Goal: Information Seeking & Learning: Learn about a topic

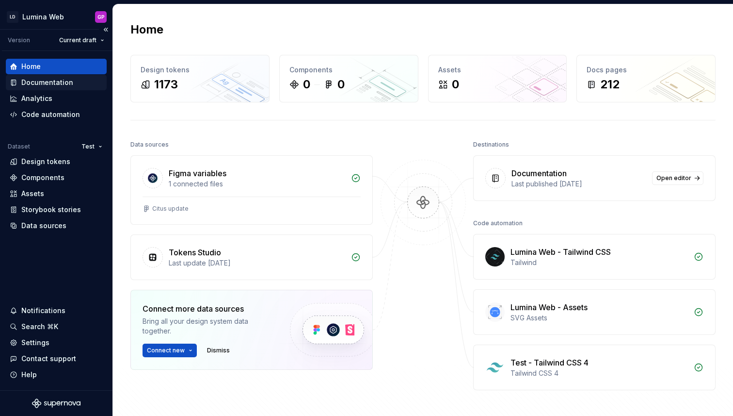
click at [36, 84] on div "Documentation" at bounding box center [47, 83] width 52 height 10
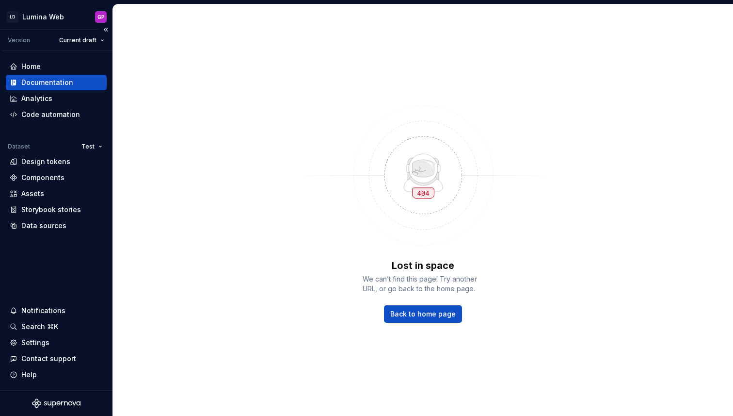
click at [30, 83] on div "Documentation" at bounding box center [47, 83] width 52 height 10
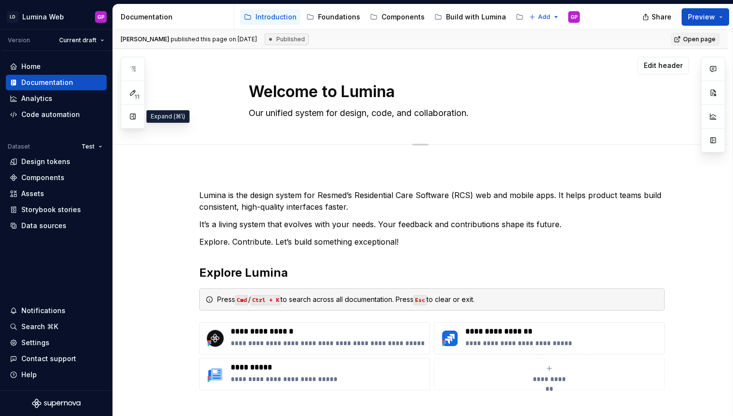
click at [133, 113] on button "button" at bounding box center [132, 116] width 17 height 17
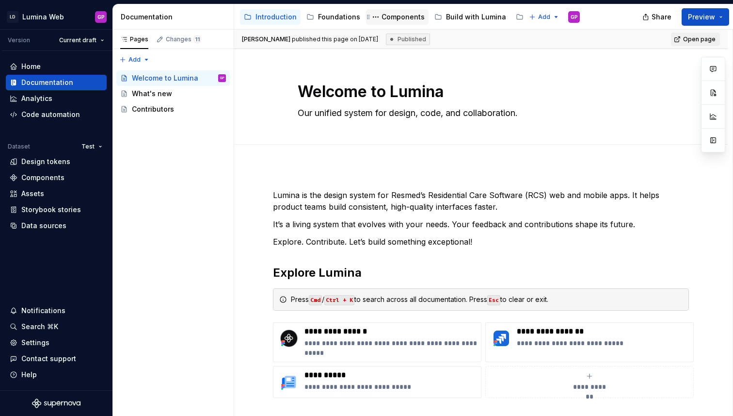
click at [403, 17] on div "Components" at bounding box center [403, 17] width 43 height 10
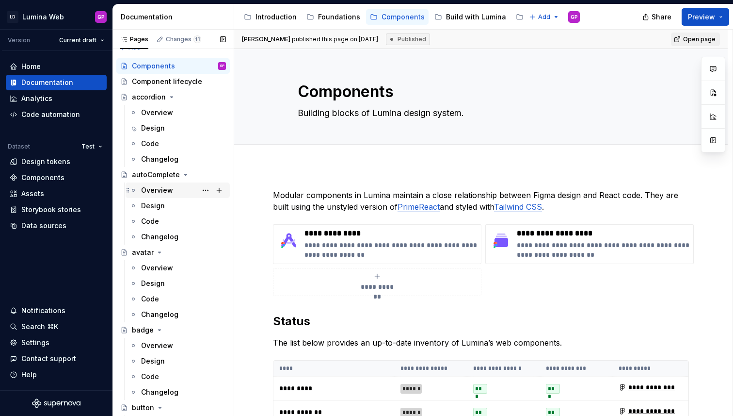
scroll to position [13, 0]
click at [148, 127] on div "Design" at bounding box center [153, 127] width 24 height 10
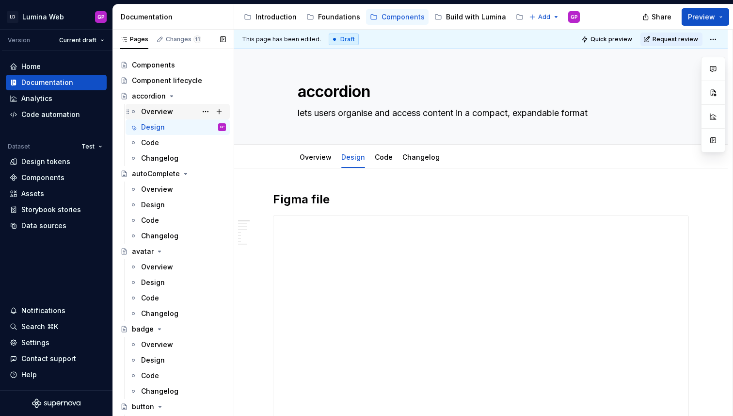
click at [147, 110] on div "Overview" at bounding box center [157, 112] width 32 height 10
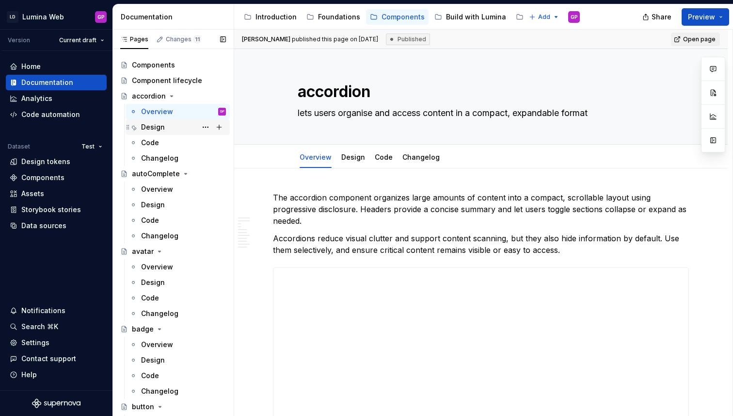
click at [147, 126] on div "Design" at bounding box center [153, 127] width 24 height 10
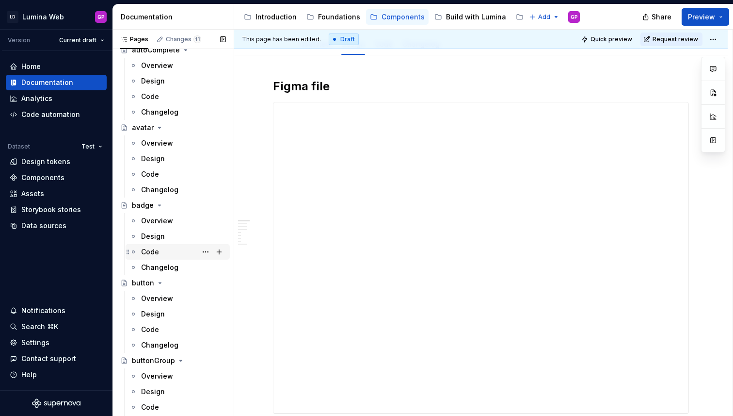
scroll to position [140, 0]
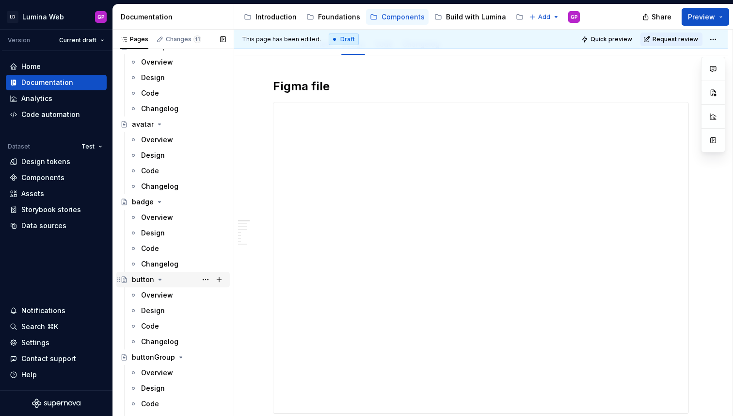
click at [143, 282] on div "button" at bounding box center [143, 280] width 22 height 10
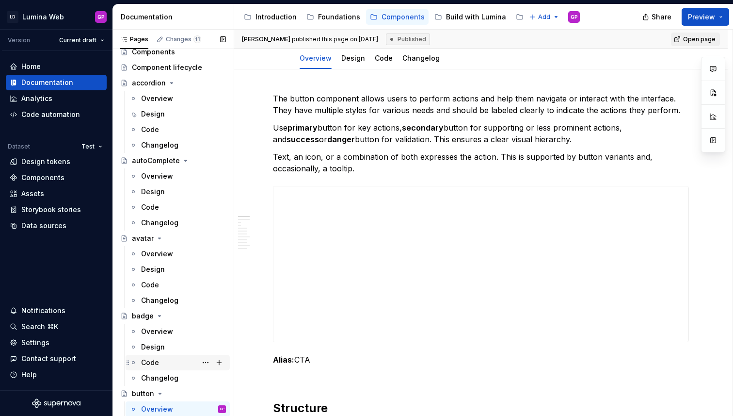
scroll to position [26, 0]
click at [206, 114] on button "Page tree" at bounding box center [206, 115] width 14 height 14
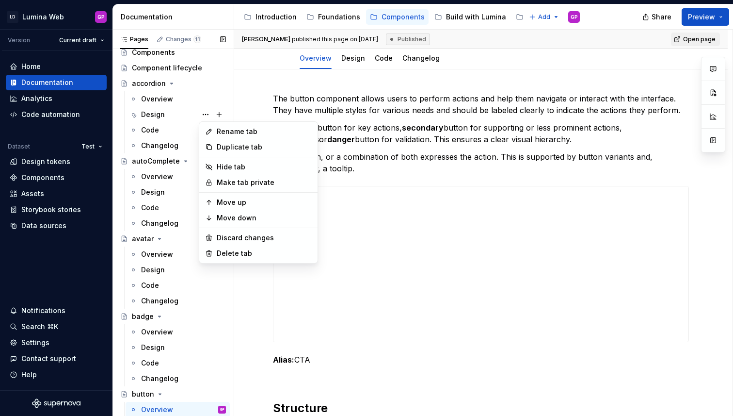
click at [119, 113] on div "Pages Changes 11 Add Accessibility guide for tree Page tree. Navigate the tree …" at bounding box center [173, 225] width 121 height 391
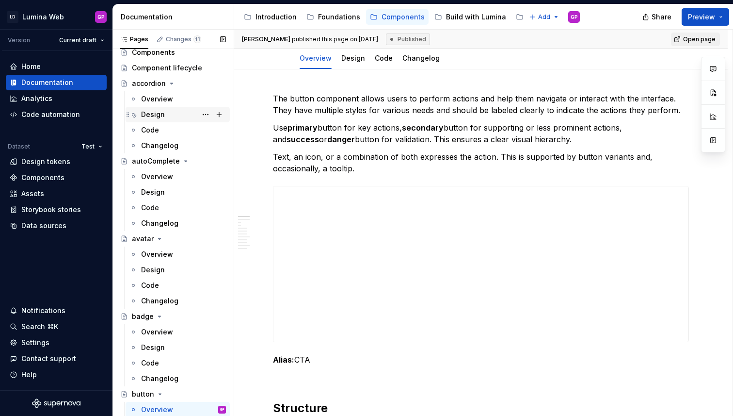
click at [155, 114] on div "Design" at bounding box center [153, 115] width 24 height 10
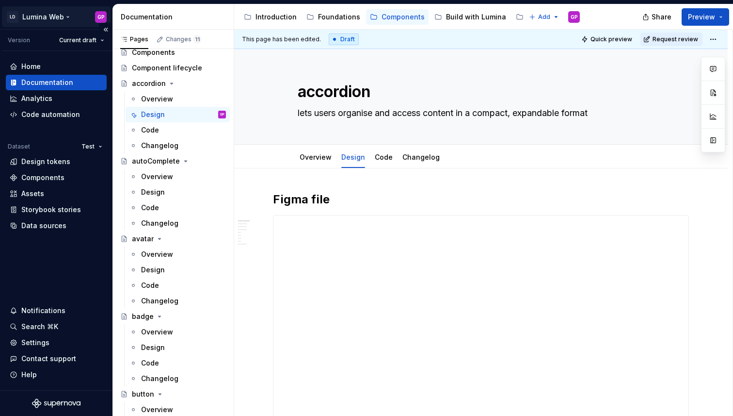
click at [67, 13] on html "LD Lumina Web GP Version Current draft Home Documentation Analytics Code automa…" at bounding box center [366, 208] width 733 height 416
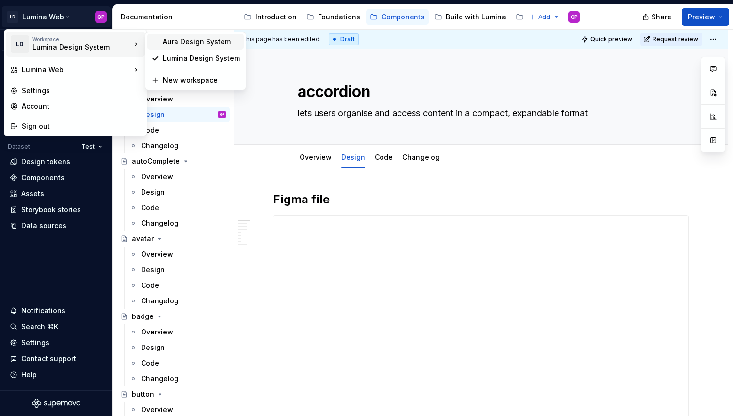
click at [179, 43] on div "Aura Design System" at bounding box center [201, 42] width 77 height 10
type textarea "*"
